Goal: Obtain resource: Obtain resource

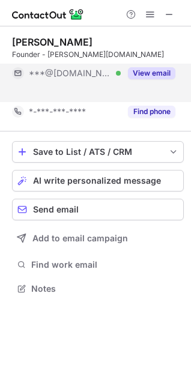
scroll to position [261, 191]
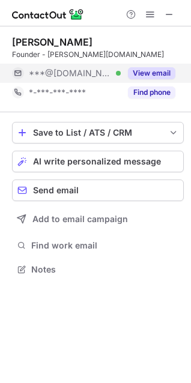
click at [156, 73] on button "View email" at bounding box center [151, 73] width 47 height 12
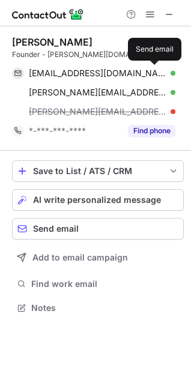
scroll to position [300, 191]
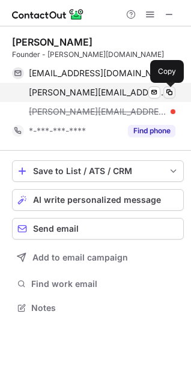
click at [169, 91] on span at bounding box center [170, 93] width 10 height 10
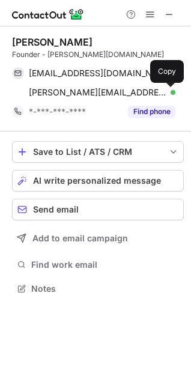
scroll to position [280, 191]
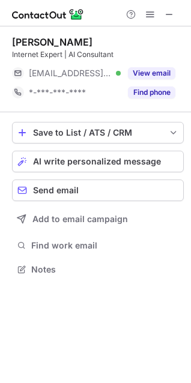
scroll to position [261, 191]
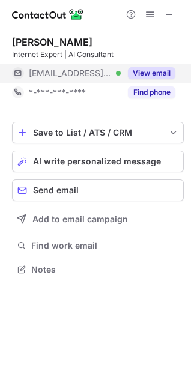
click at [153, 72] on button "View email" at bounding box center [151, 73] width 47 height 12
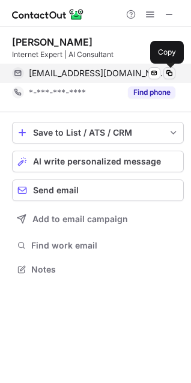
click at [171, 70] on span at bounding box center [170, 73] width 10 height 10
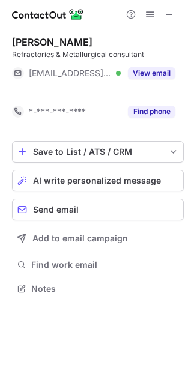
scroll to position [261, 191]
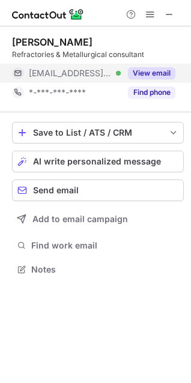
click at [144, 72] on button "View email" at bounding box center [151, 73] width 47 height 12
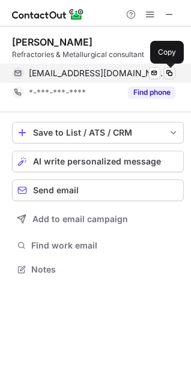
click at [168, 71] on span at bounding box center [170, 73] width 10 height 10
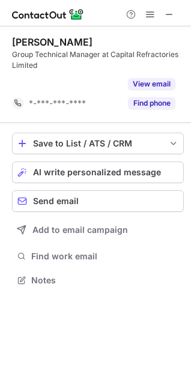
scroll to position [252, 191]
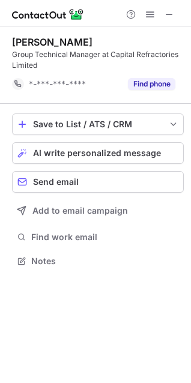
scroll to position [252, 191]
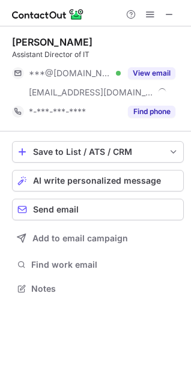
scroll to position [280, 191]
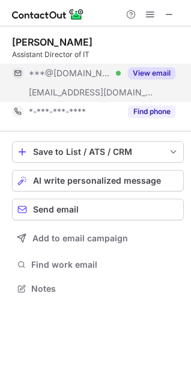
click at [150, 71] on button "View email" at bounding box center [151, 73] width 47 height 12
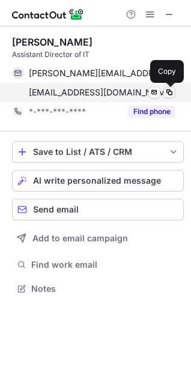
click at [167, 89] on span at bounding box center [170, 93] width 10 height 10
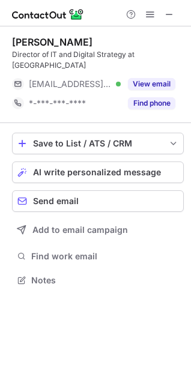
scroll to position [271, 191]
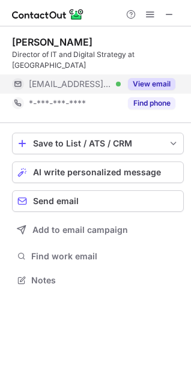
click at [152, 81] on button "View email" at bounding box center [151, 84] width 47 height 12
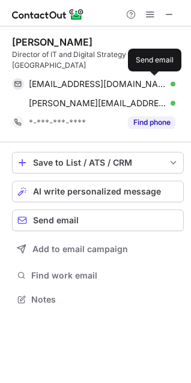
scroll to position [291, 191]
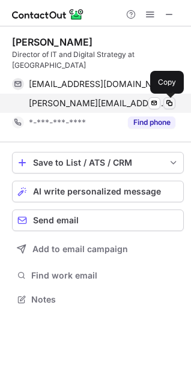
click at [168, 102] on span at bounding box center [170, 103] width 10 height 10
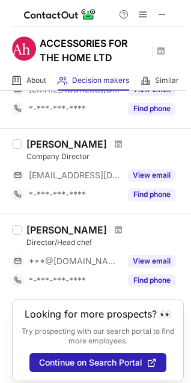
scroll to position [120, 0]
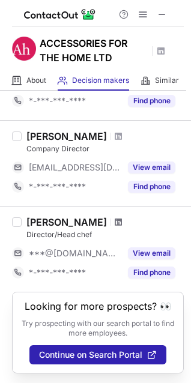
click at [115, 217] on span at bounding box center [118, 222] width 7 height 10
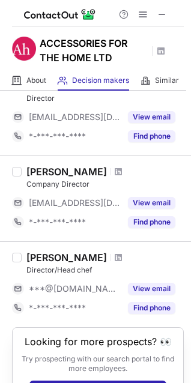
scroll to position [53, 0]
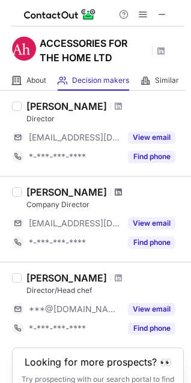
click at [115, 194] on span at bounding box center [118, 192] width 7 height 10
click at [115, 105] on span at bounding box center [118, 106] width 7 height 10
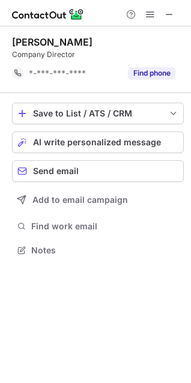
scroll to position [242, 191]
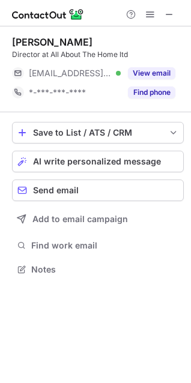
scroll to position [261, 191]
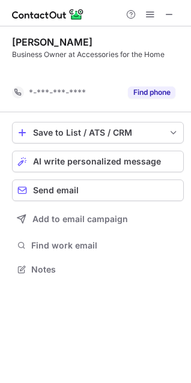
scroll to position [242, 191]
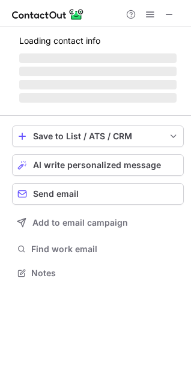
scroll to position [280, 191]
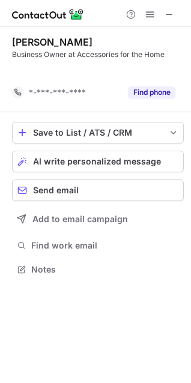
scroll to position [242, 191]
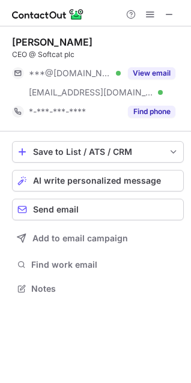
scroll to position [280, 191]
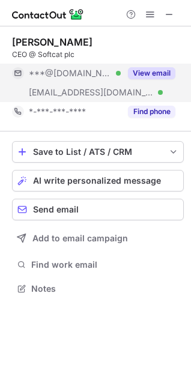
click at [162, 71] on button "View email" at bounding box center [151, 73] width 47 height 12
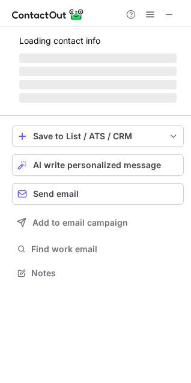
scroll to position [6, 5]
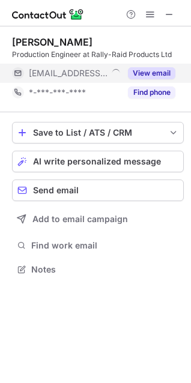
click at [139, 74] on button "View email" at bounding box center [151, 73] width 47 height 12
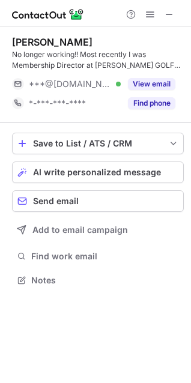
scroll to position [271, 191]
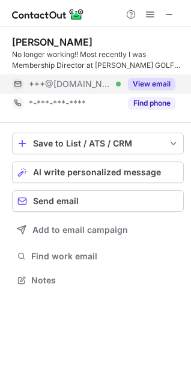
click at [149, 84] on button "View email" at bounding box center [151, 84] width 47 height 12
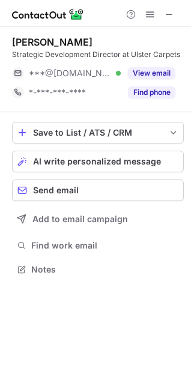
scroll to position [6, 5]
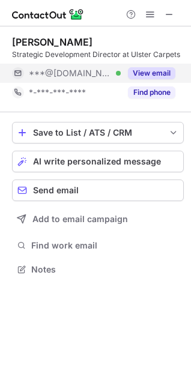
click at [156, 64] on div "View email" at bounding box center [148, 73] width 55 height 19
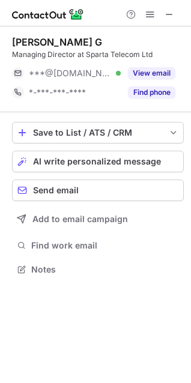
scroll to position [6, 5]
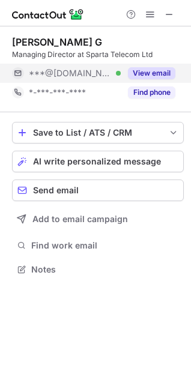
click at [152, 70] on button "View email" at bounding box center [151, 73] width 47 height 12
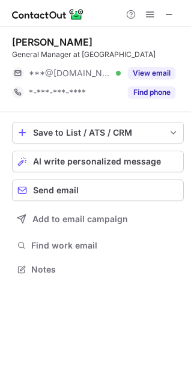
scroll to position [271, 191]
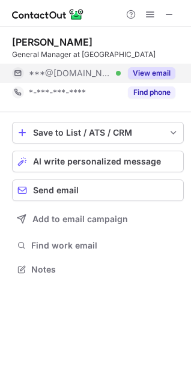
click at [171, 79] on button "View email" at bounding box center [151, 73] width 47 height 12
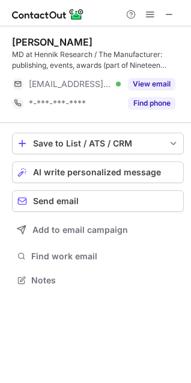
scroll to position [271, 191]
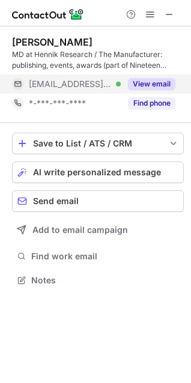
click at [160, 85] on button "View email" at bounding box center [151, 84] width 47 height 12
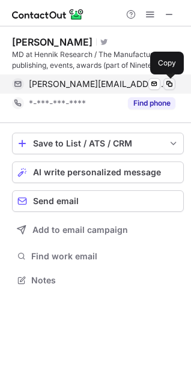
click at [171, 82] on span at bounding box center [170, 84] width 10 height 10
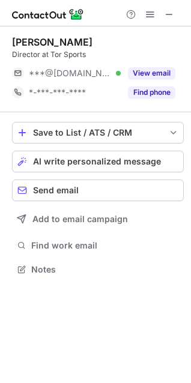
scroll to position [261, 191]
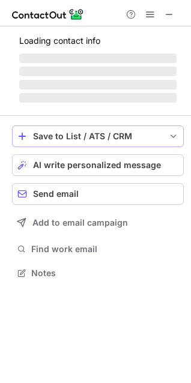
scroll to position [6, 5]
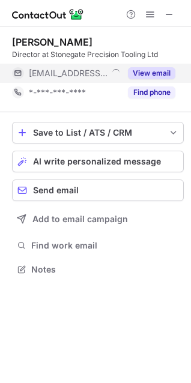
click at [144, 74] on button "View email" at bounding box center [151, 73] width 47 height 12
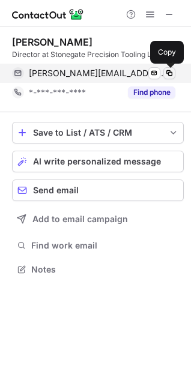
click at [170, 73] on span at bounding box center [170, 73] width 10 height 10
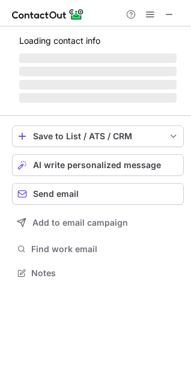
scroll to position [291, 191]
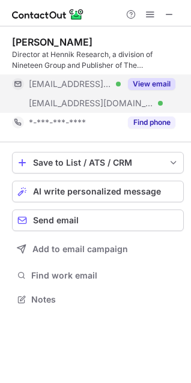
click at [160, 80] on button "View email" at bounding box center [151, 84] width 47 height 12
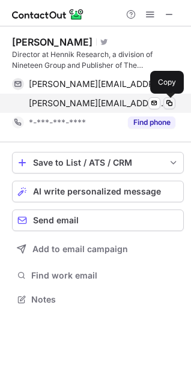
click at [171, 103] on span at bounding box center [170, 103] width 10 height 10
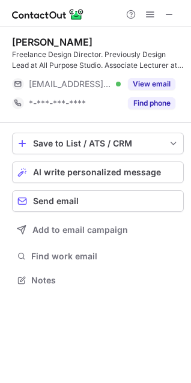
scroll to position [271, 191]
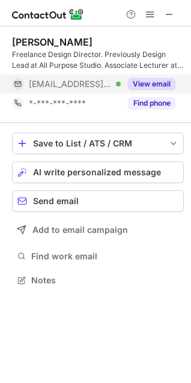
click at [157, 83] on button "View email" at bounding box center [151, 84] width 47 height 12
